Goal: Task Accomplishment & Management: Manage account settings

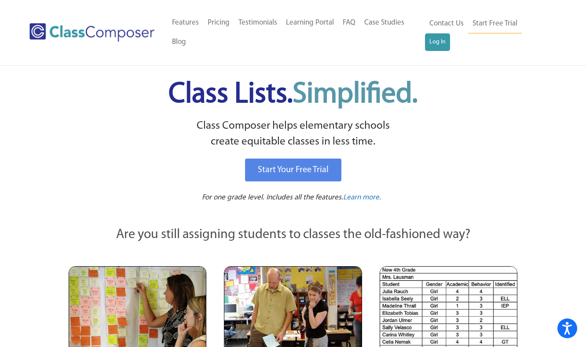
click at [552, 31] on div "Contact Us Start Free Trial Log In" at bounding box center [491, 32] width 132 height 39
click at [450, 33] on link "Log In" at bounding box center [437, 42] width 25 height 18
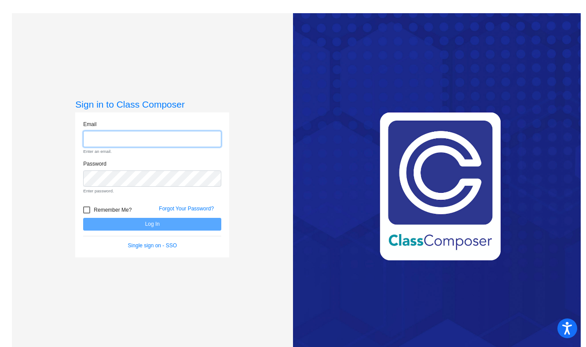
type input "[EMAIL_ADDRESS][DOMAIN_NAME]"
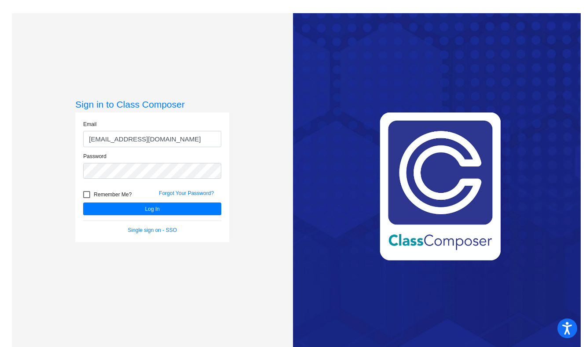
click at [113, 196] on span "Remember Me?" at bounding box center [113, 195] width 38 height 11
click at [87, 198] on input "Remember Me?" at bounding box center [86, 198] width 0 height 0
checkbox input "true"
click at [121, 206] on button "Log In" at bounding box center [152, 209] width 138 height 13
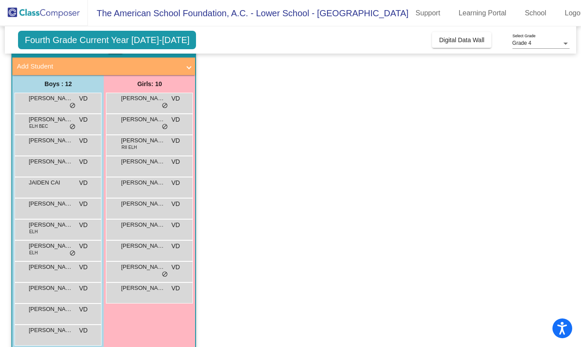
scroll to position [61, 0]
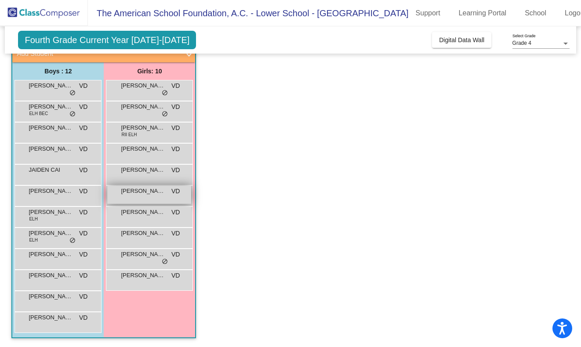
click at [133, 194] on span "PIA SINATRA" at bounding box center [143, 191] width 44 height 9
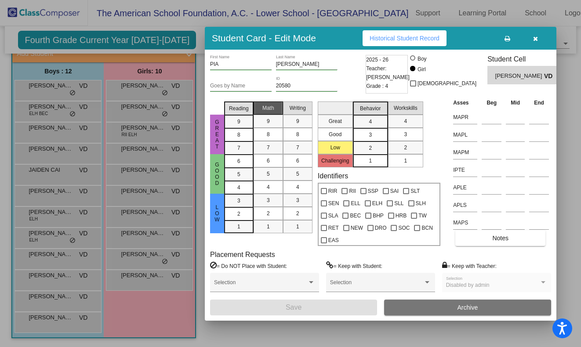
click at [269, 108] on span "Math" at bounding box center [269, 108] width 12 height 8
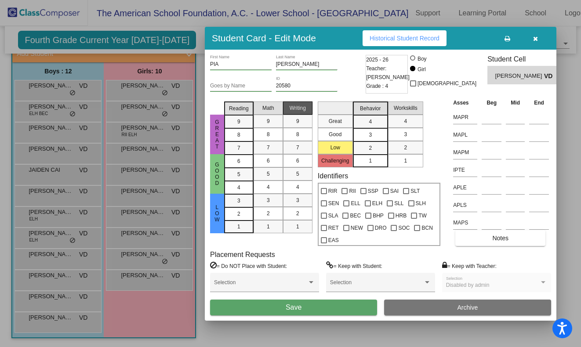
click at [294, 109] on span "Writing" at bounding box center [298, 108] width 16 height 8
click at [242, 105] on span "Reading" at bounding box center [239, 109] width 20 height 8
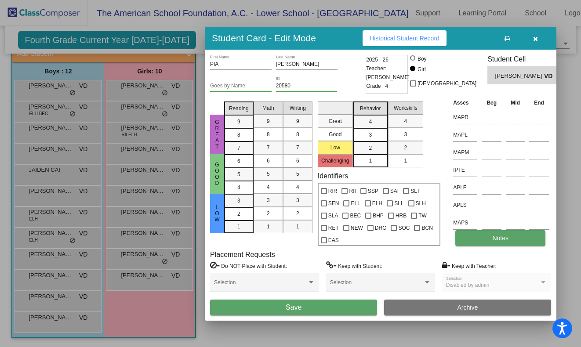
scroll to position [0, 0]
click at [536, 36] on icon "button" at bounding box center [535, 39] width 5 height 6
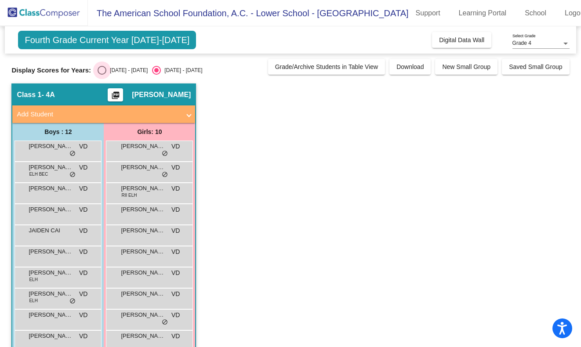
click at [109, 69] on div "2024 - 2025" at bounding box center [126, 70] width 41 height 8
click at [102, 75] on input "2024 - 2025" at bounding box center [102, 75] width 0 height 0
radio input "true"
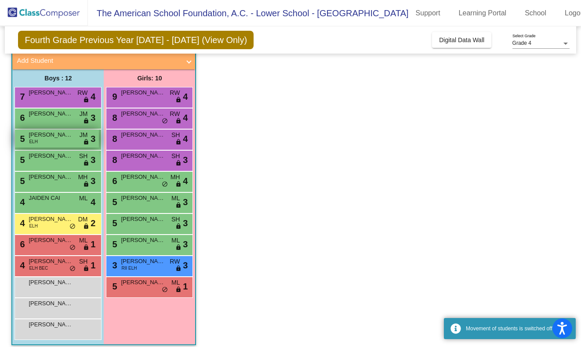
scroll to position [58, 0]
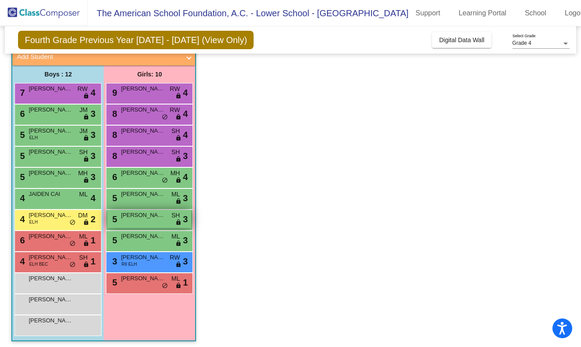
click at [136, 221] on div "5 PIA SINATRA SH lock do_not_disturb_alt 3" at bounding box center [149, 219] width 84 height 18
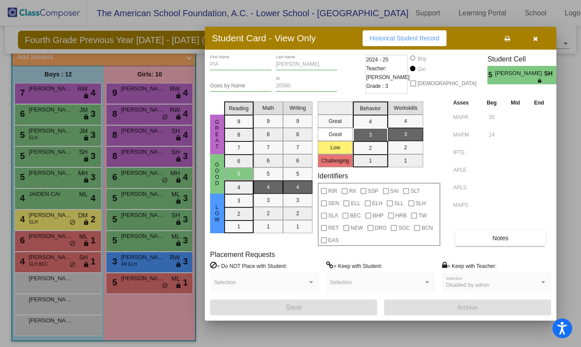
click at [150, 284] on div at bounding box center [290, 173] width 581 height 347
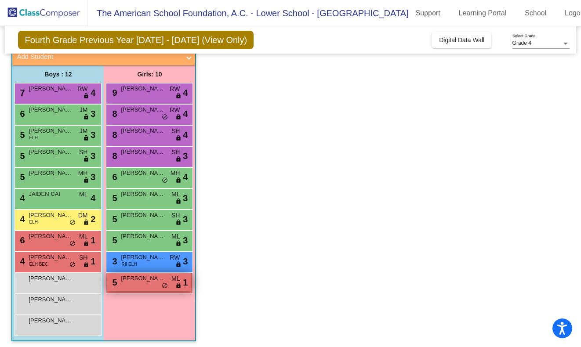
click at [149, 284] on div "5 SOFIA BLANCO ML lock do_not_disturb_alt 1" at bounding box center [149, 283] width 84 height 18
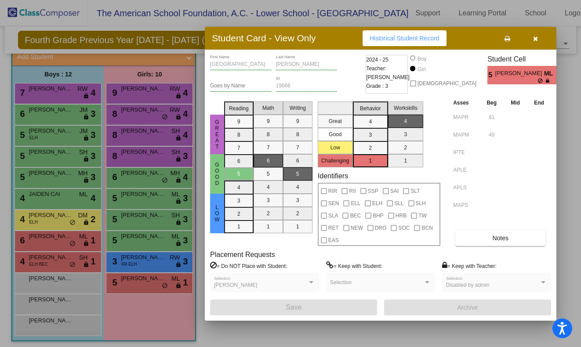
click at [57, 262] on div at bounding box center [290, 173] width 581 height 347
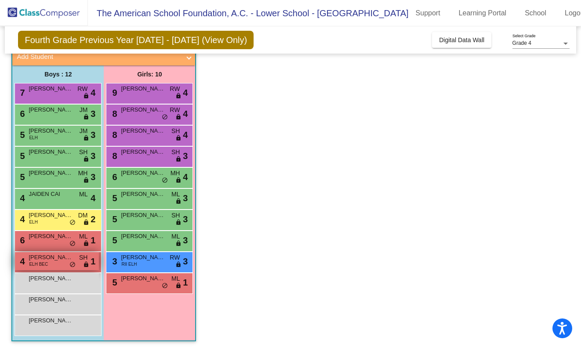
click at [48, 262] on div "4 BOSCO PEDROZA ELH BEC SH lock do_not_disturb_alt 1" at bounding box center [57, 261] width 84 height 18
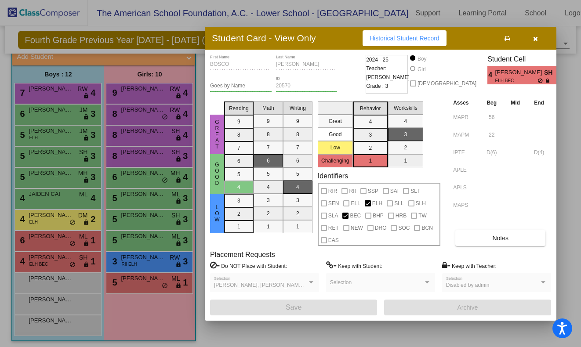
click at [57, 239] on div at bounding box center [290, 173] width 581 height 347
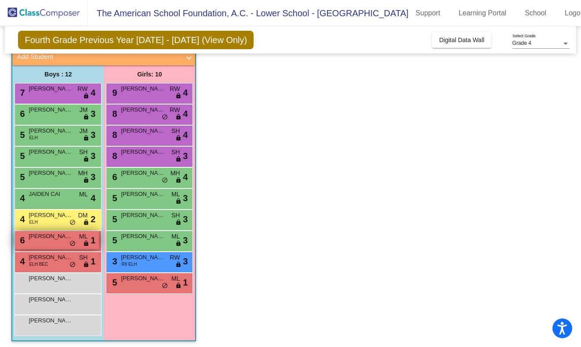
click at [55, 238] on span "ANUAR LOPEZ" at bounding box center [51, 236] width 44 height 9
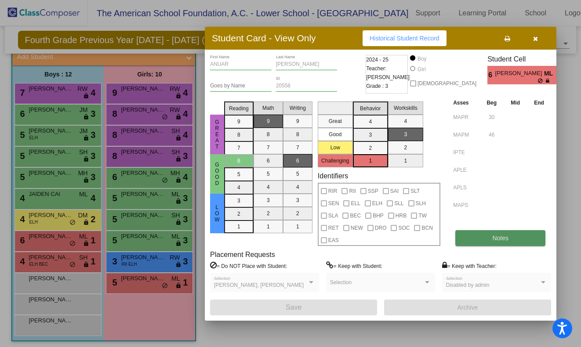
click at [506, 236] on span "Notes" at bounding box center [501, 238] width 16 height 7
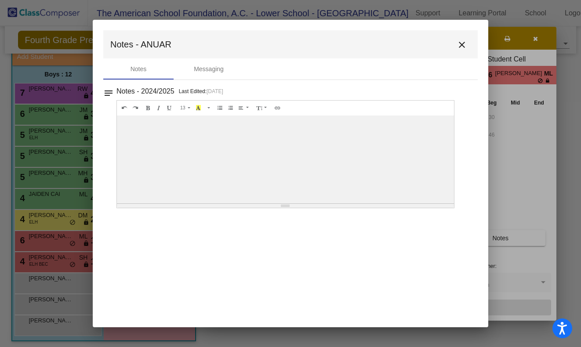
click at [462, 42] on mat-icon "close" at bounding box center [462, 45] width 11 height 11
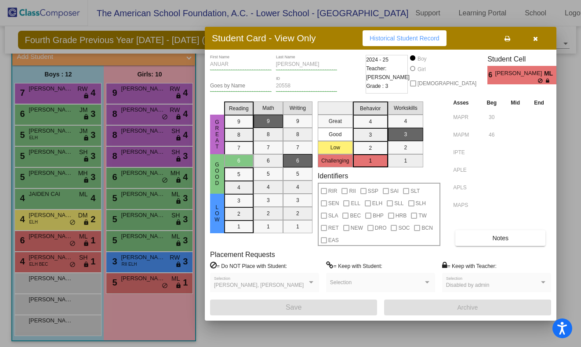
click at [539, 40] on button "button" at bounding box center [536, 38] width 28 height 16
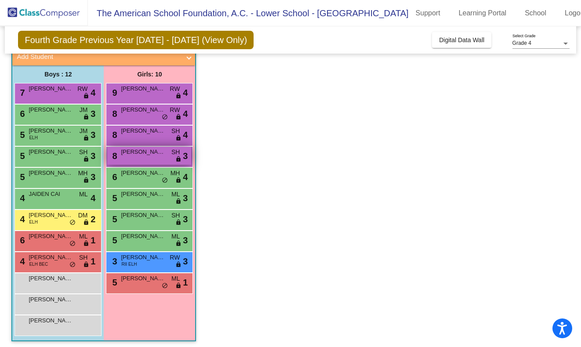
click at [151, 158] on div "8 UMA ZAMORA SH lock do_not_disturb_alt 3" at bounding box center [149, 156] width 84 height 18
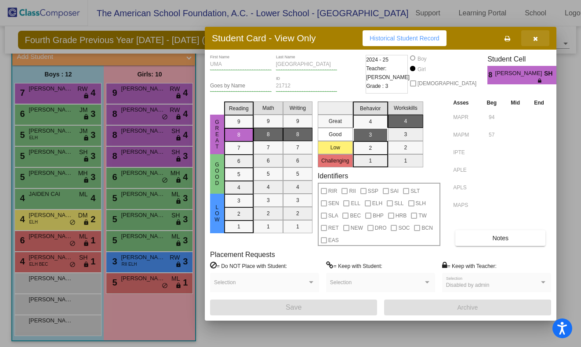
click at [536, 44] on button "button" at bounding box center [536, 38] width 28 height 16
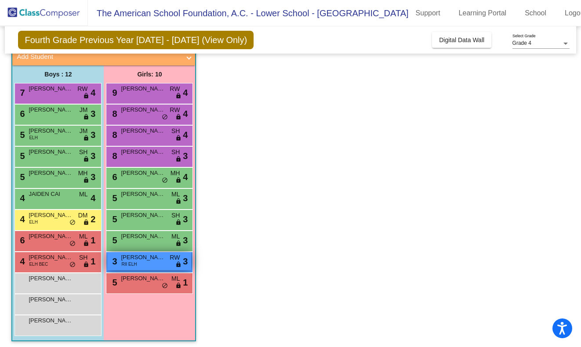
click at [141, 260] on span "FABIANA QUADRINI" at bounding box center [143, 257] width 44 height 9
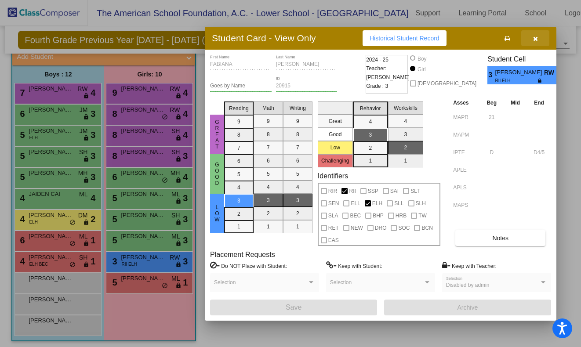
click at [536, 38] on icon "button" at bounding box center [535, 39] width 5 height 6
